Goal: Task Accomplishment & Management: Complete application form

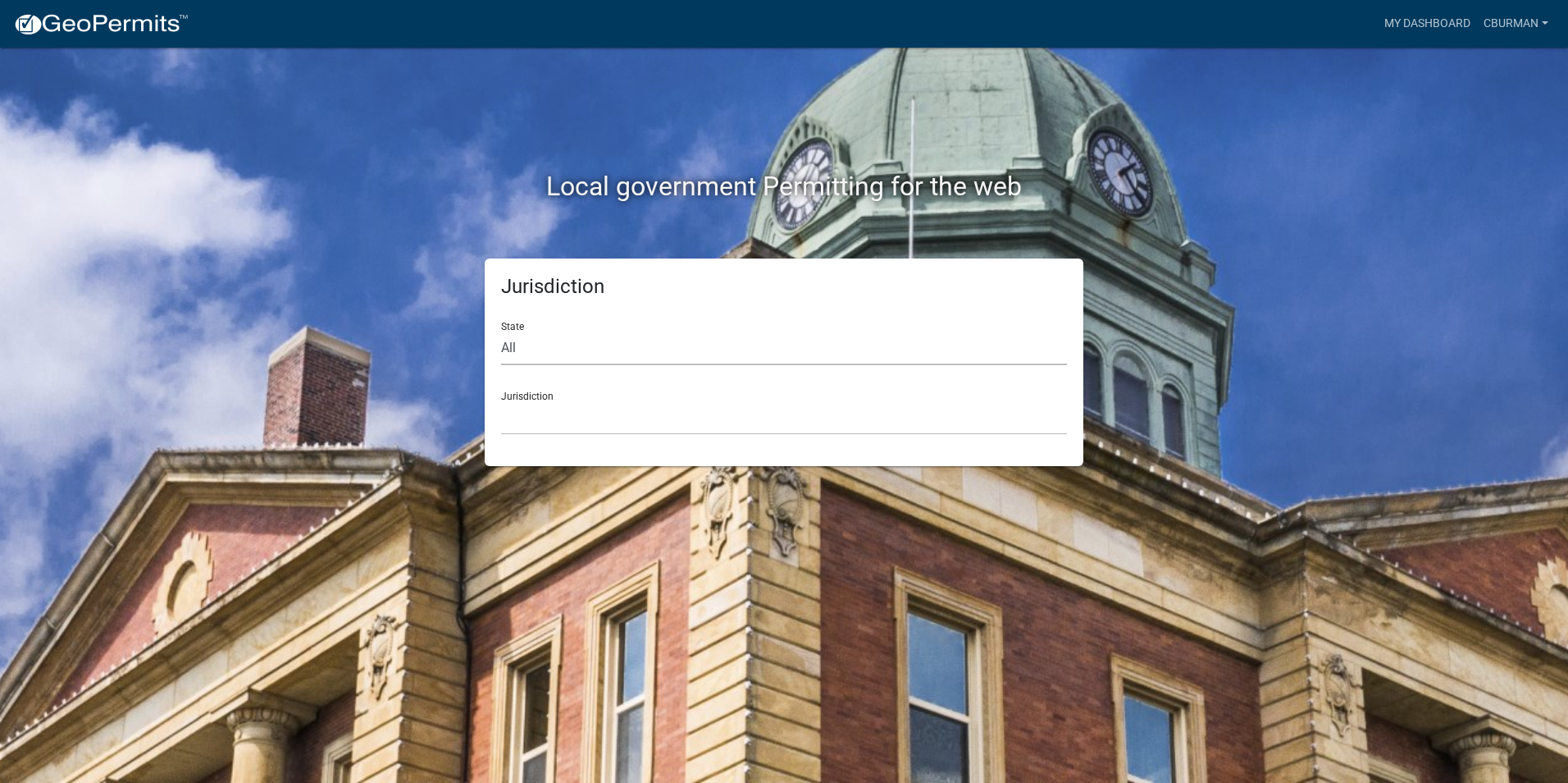
click at [654, 356] on select "All [US_STATE] [US_STATE] [US_STATE] [US_STATE] [US_STATE] [US_STATE] [US_STATE…" at bounding box center [784, 348] width 566 height 34
select select "[US_STATE]"
click at [501, 331] on select "All [US_STATE] [US_STATE] [US_STATE] [US_STATE] [US_STATE] [US_STATE] [US_STATE…" at bounding box center [784, 348] width 566 height 34
click at [601, 423] on select "City of [GEOGRAPHIC_DATA], [US_STATE] City of [GEOGRAPHIC_DATA], [US_STATE] Cit…" at bounding box center [784, 418] width 566 height 34
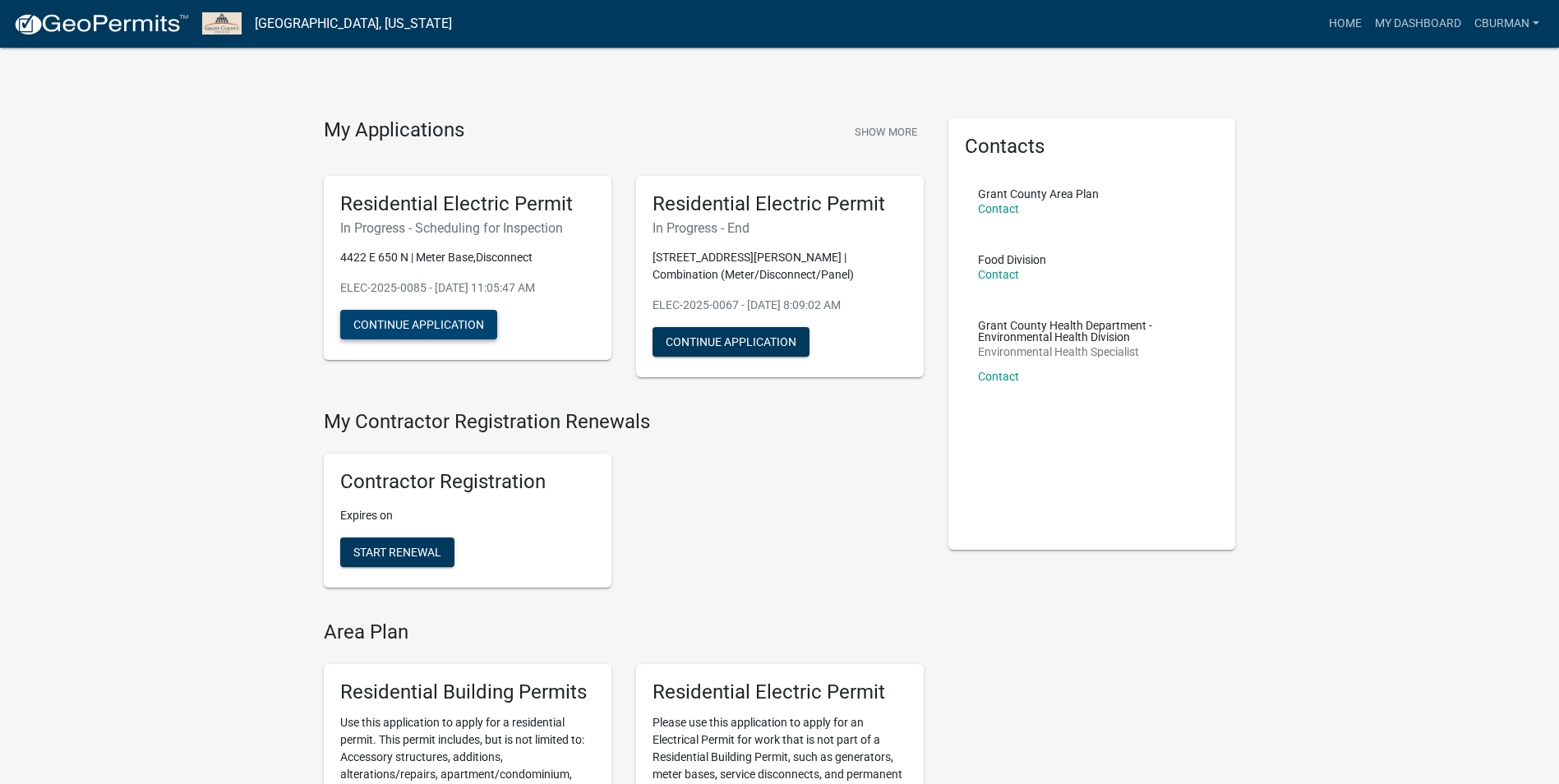
click at [428, 326] on button "Continue Application" at bounding box center [419, 324] width 157 height 30
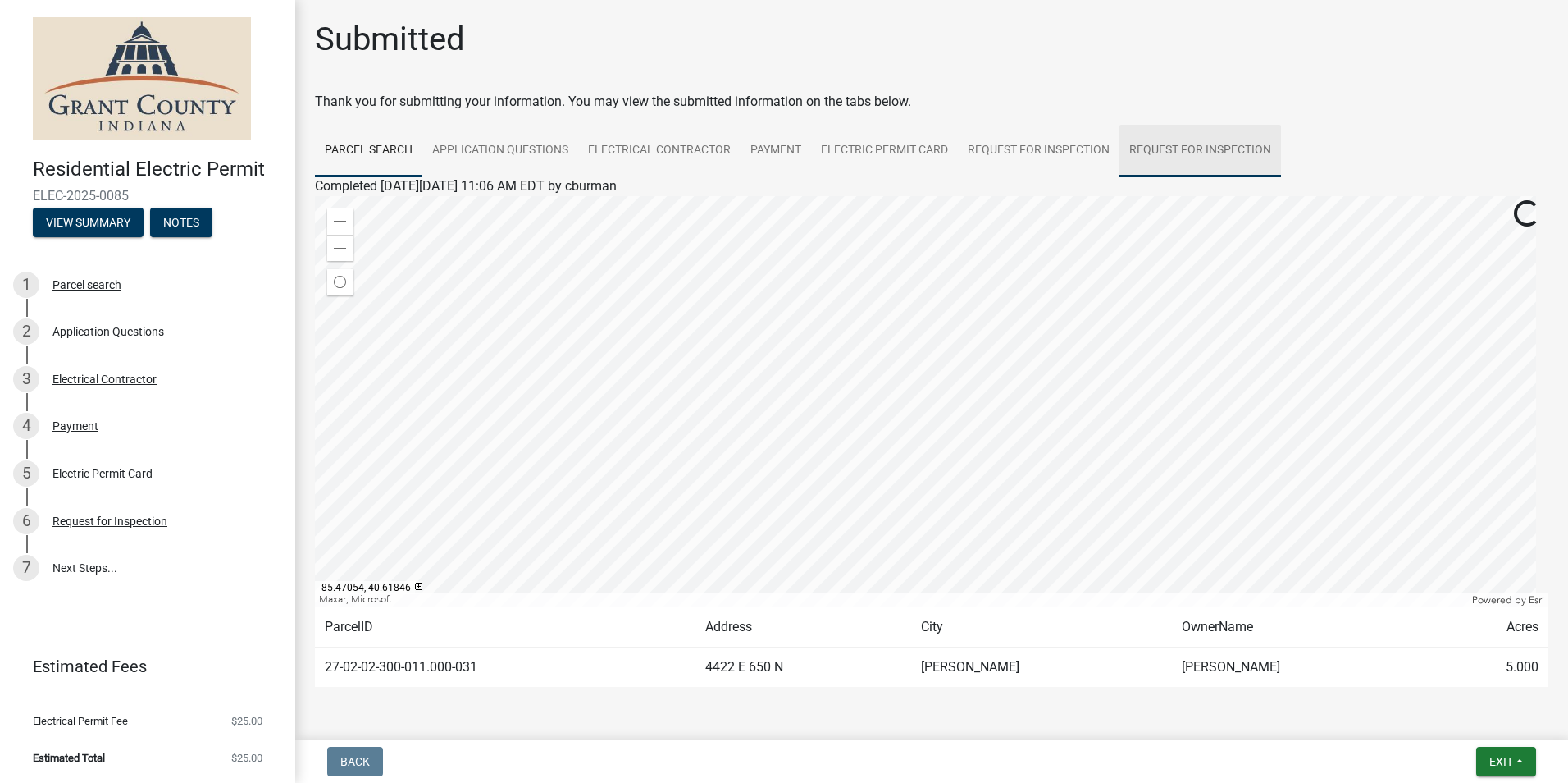
click at [1197, 152] on link "Request for Inspection" at bounding box center [1200, 151] width 161 height 53
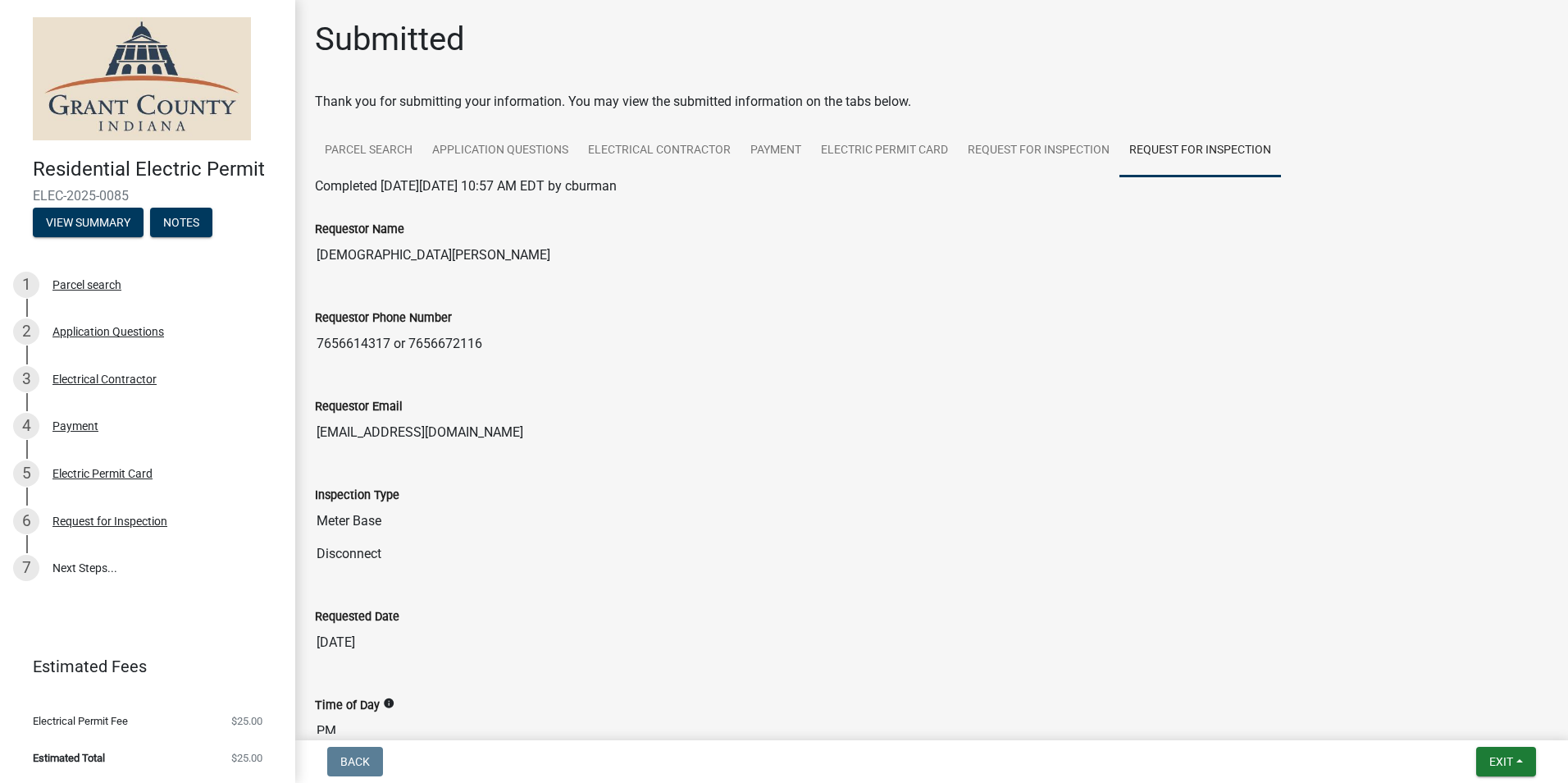
scroll to position [318, 0]
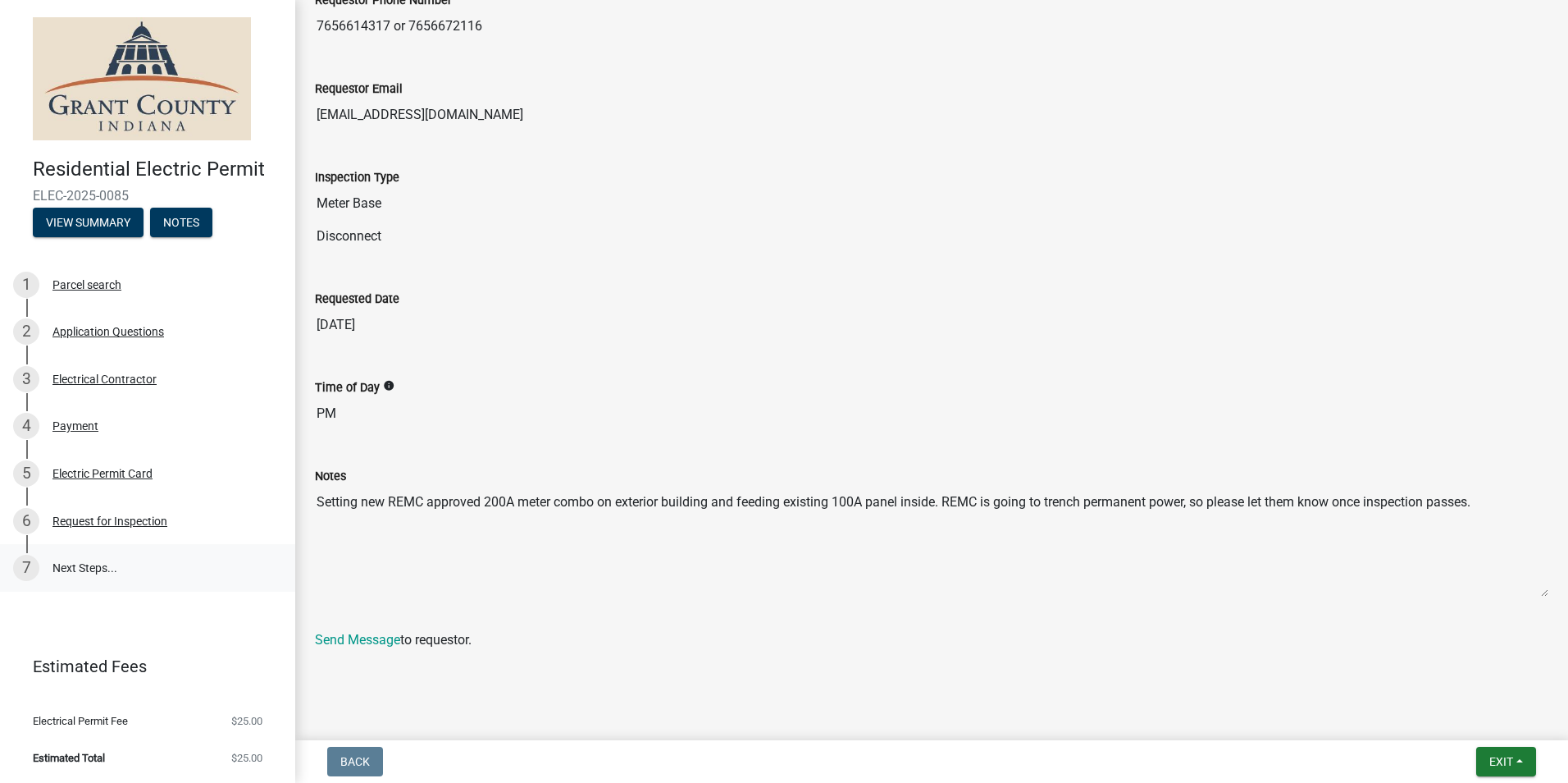
click at [84, 565] on link "7 Next Steps..." at bounding box center [147, 568] width 295 height 48
click at [93, 522] on div "Request for Inspection" at bounding box center [110, 521] width 115 height 12
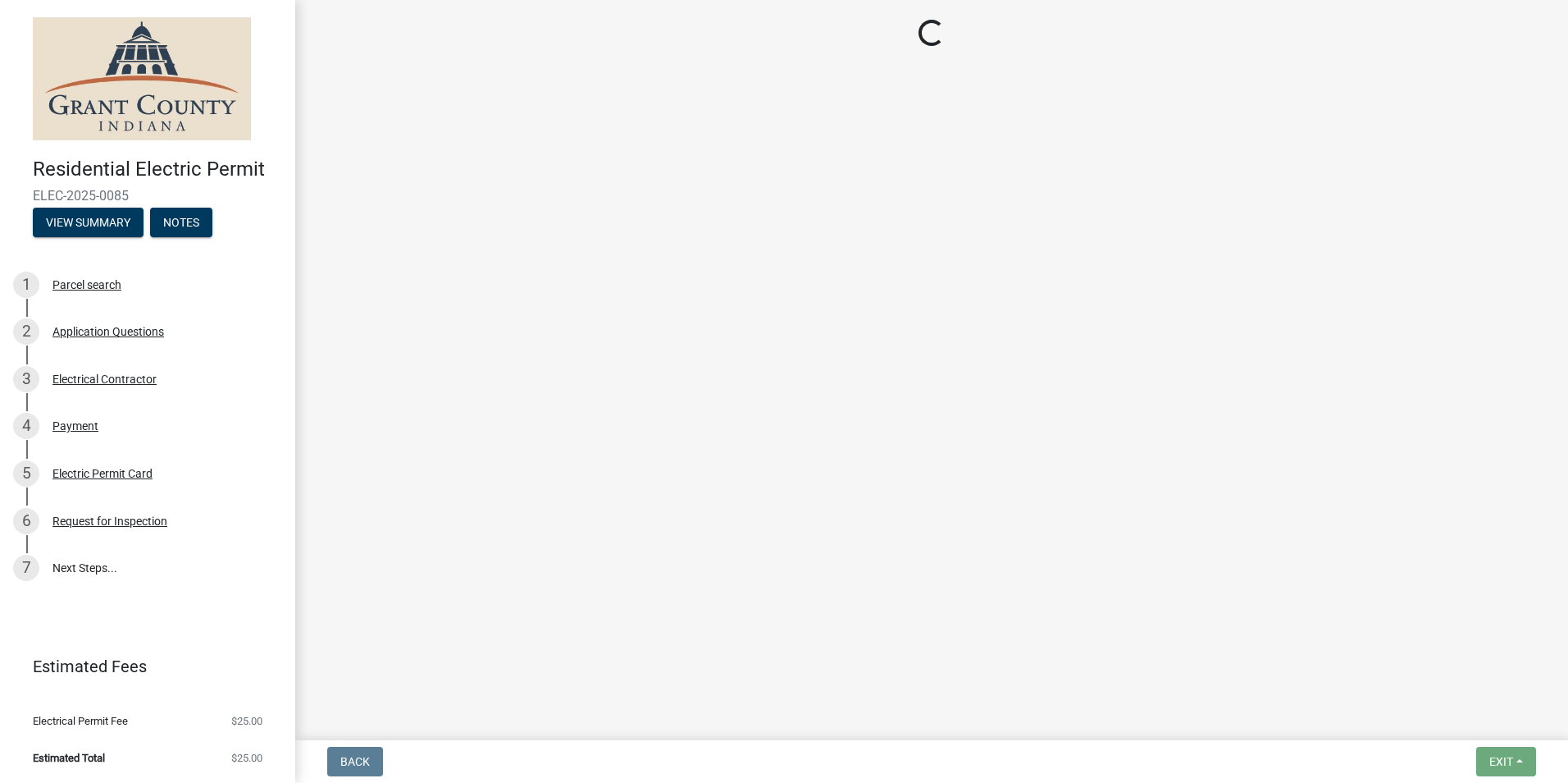
select select "49101b90-ec6f-4600-869b-82a4ca12f2b9"
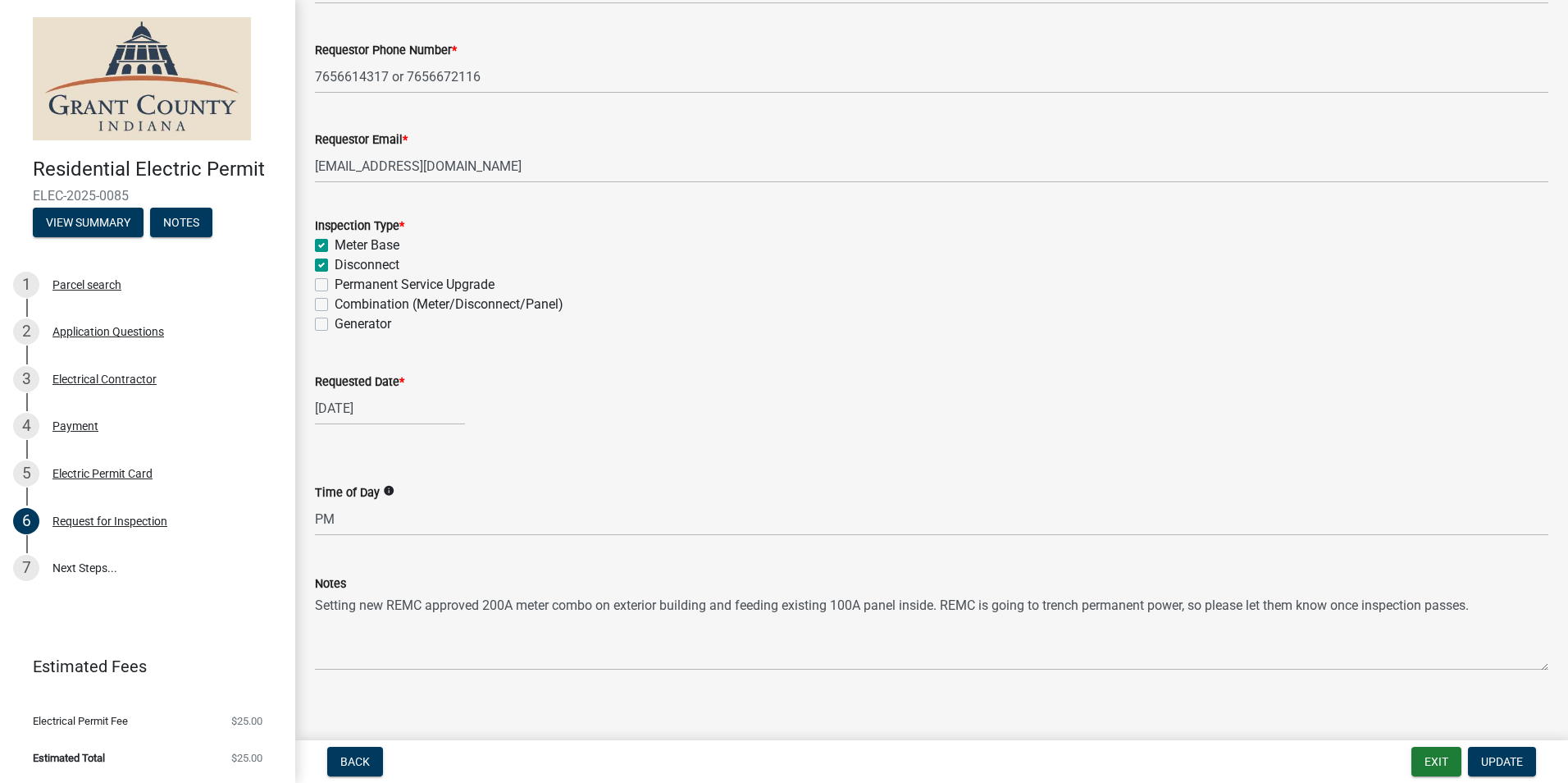
scroll to position [178, 0]
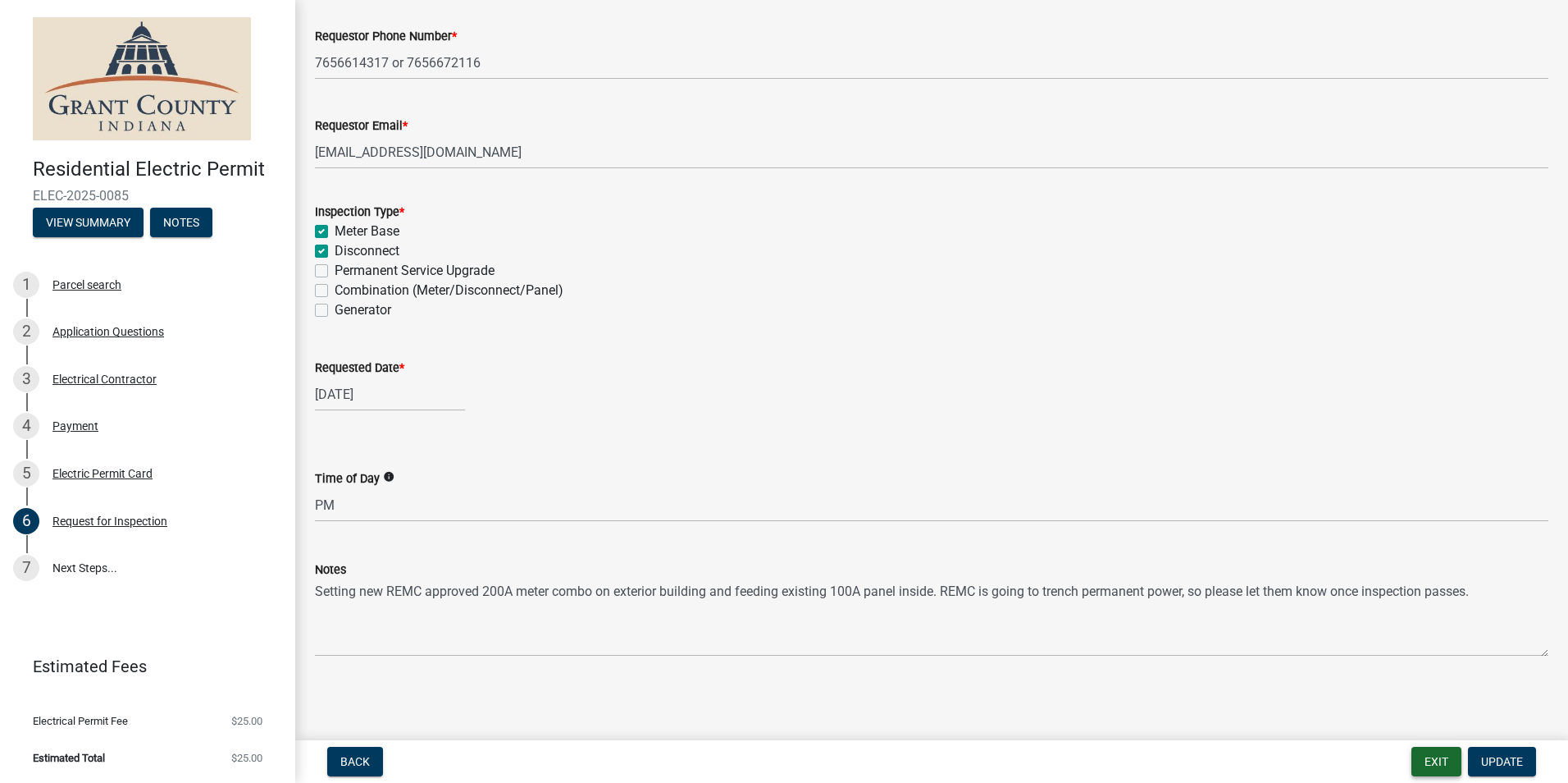
click at [1424, 764] on button "Exit" at bounding box center [1436, 761] width 50 height 30
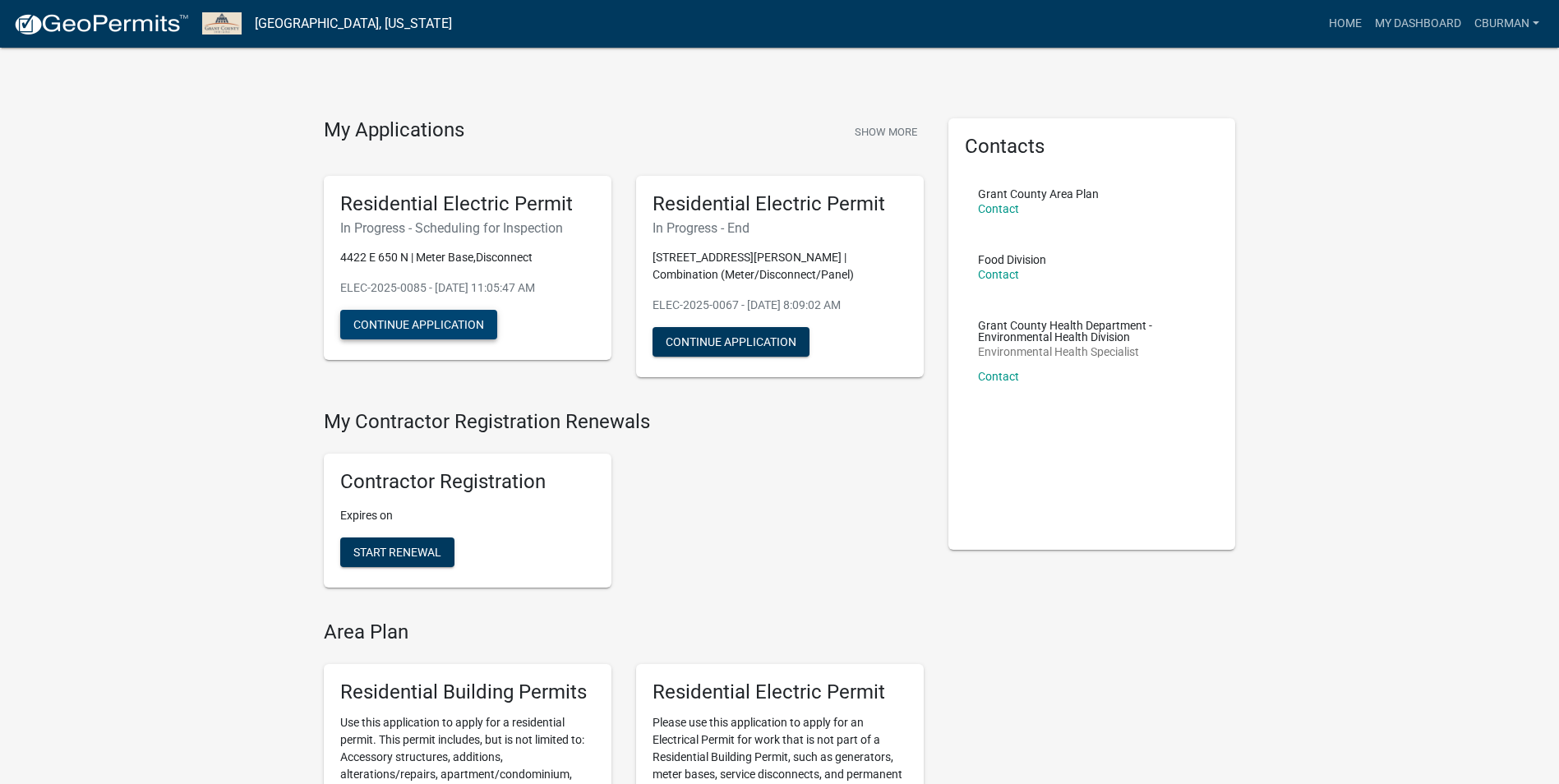
click at [459, 327] on button "Continue Application" at bounding box center [419, 324] width 157 height 30
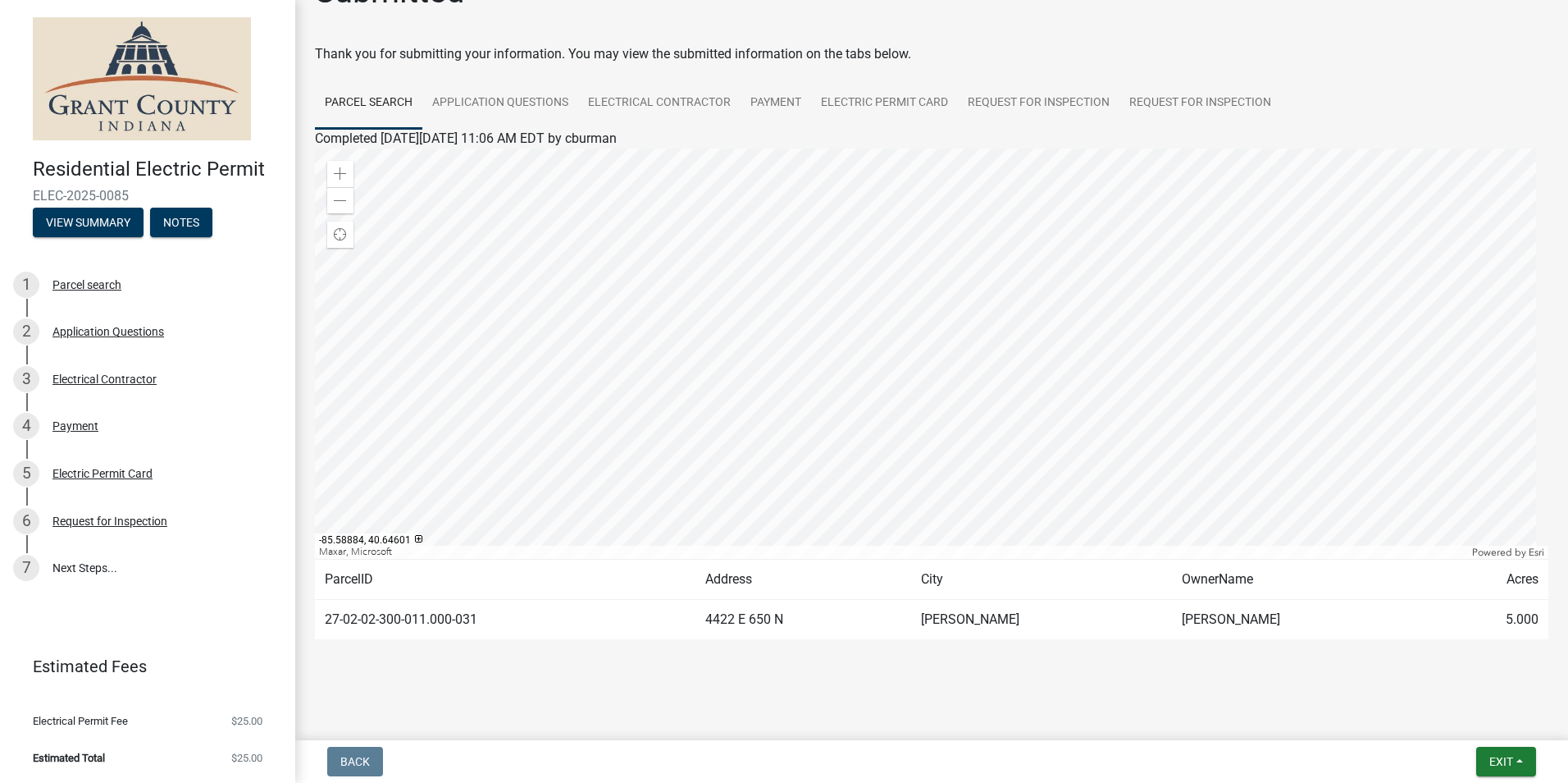
scroll to position [50, 0]
click at [1178, 98] on link "Request for Inspection" at bounding box center [1200, 101] width 161 height 53
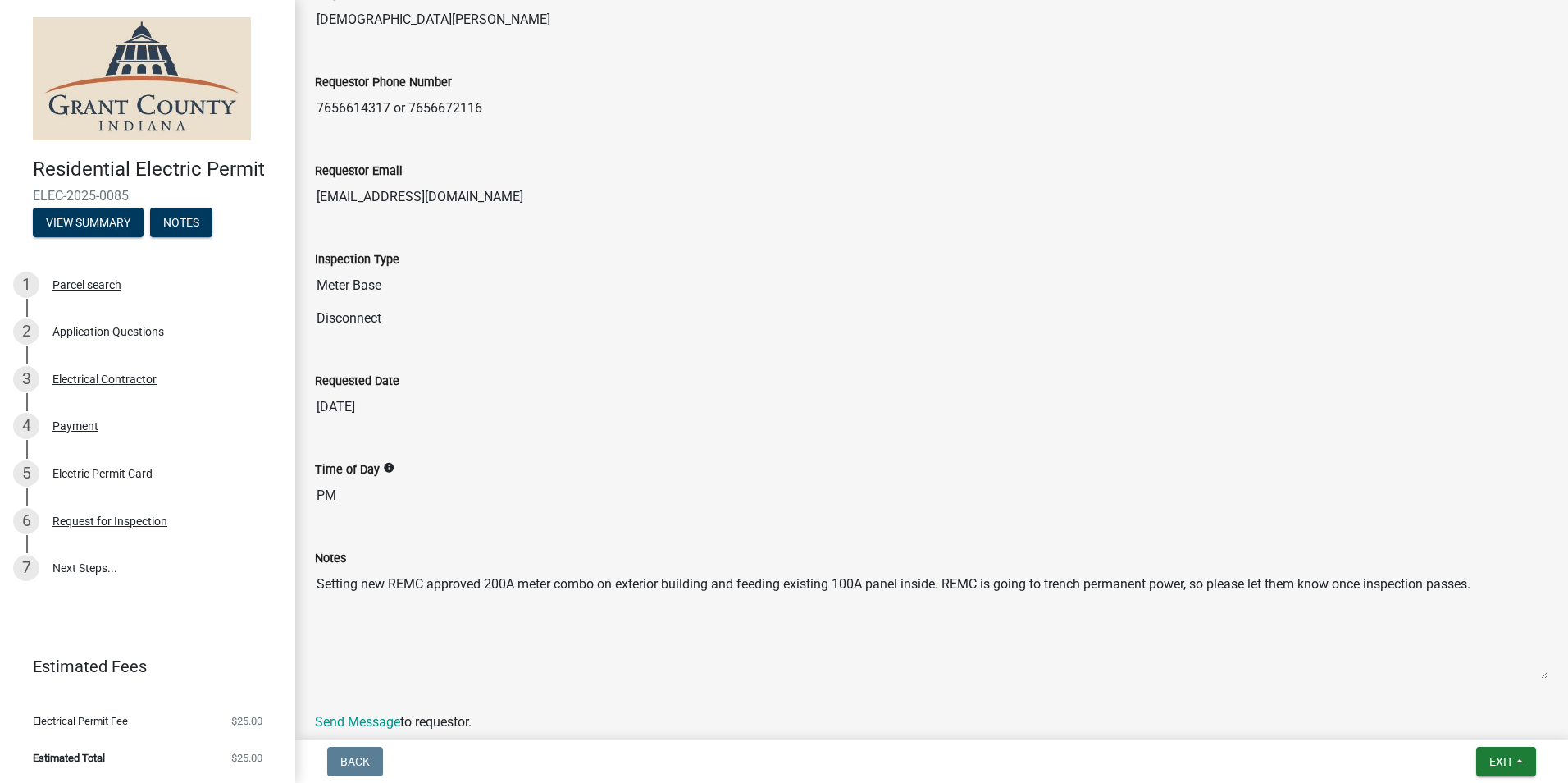
scroll to position [0, 0]
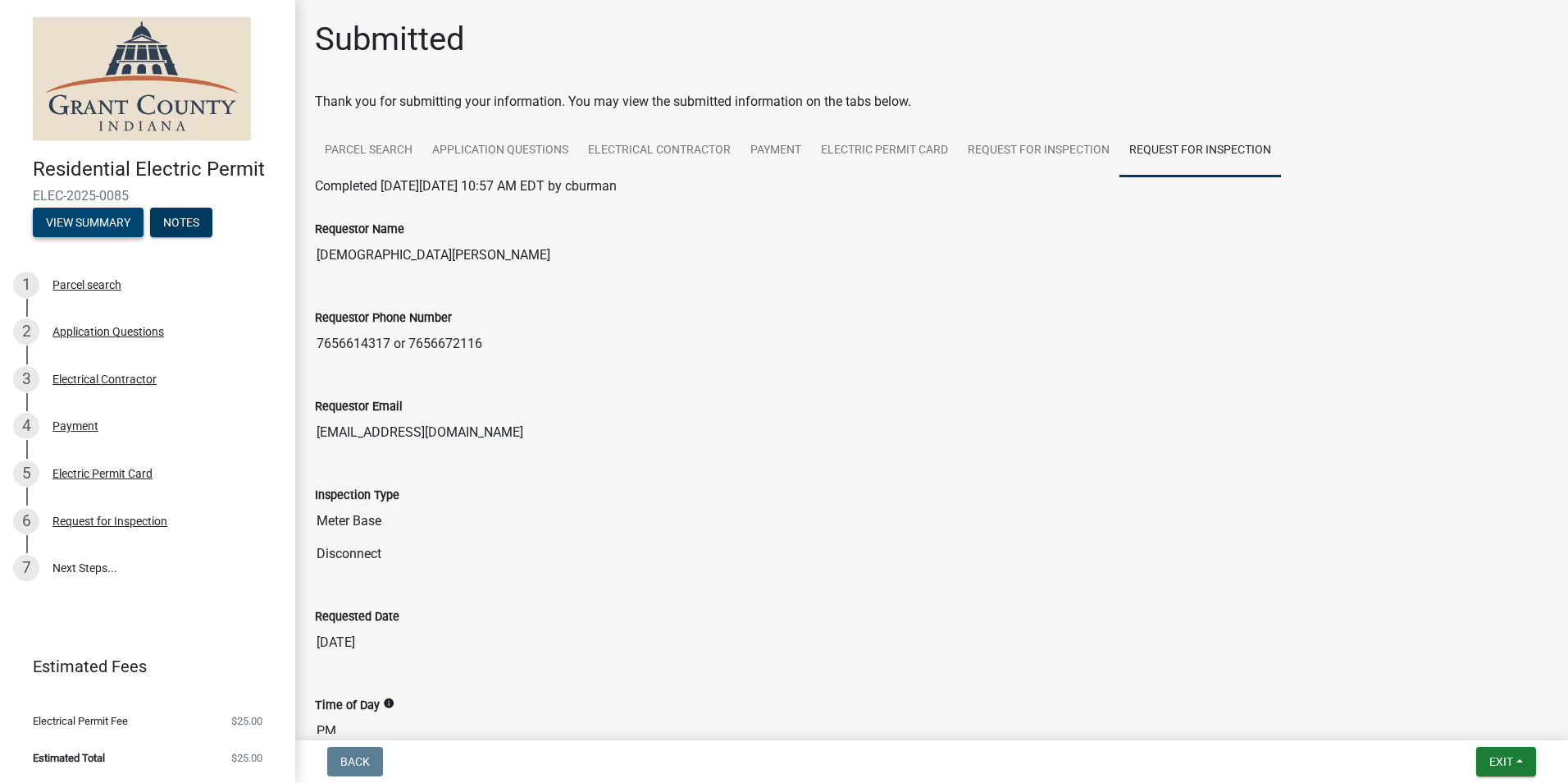
click at [78, 217] on button "View Summary" at bounding box center [87, 222] width 110 height 30
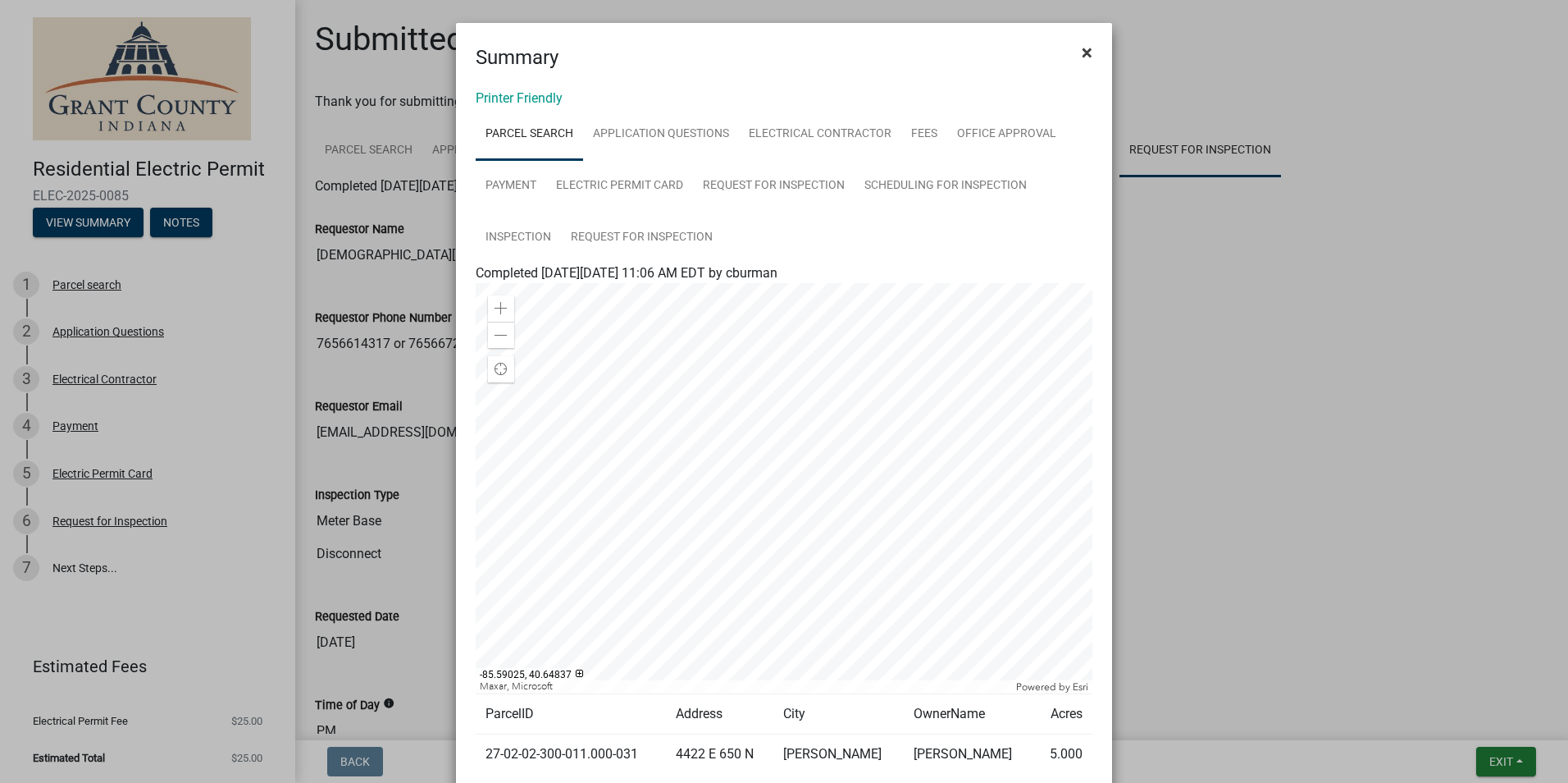
click at [1082, 42] on span "×" at bounding box center [1087, 53] width 11 height 23
